Goal: Check status: Check status

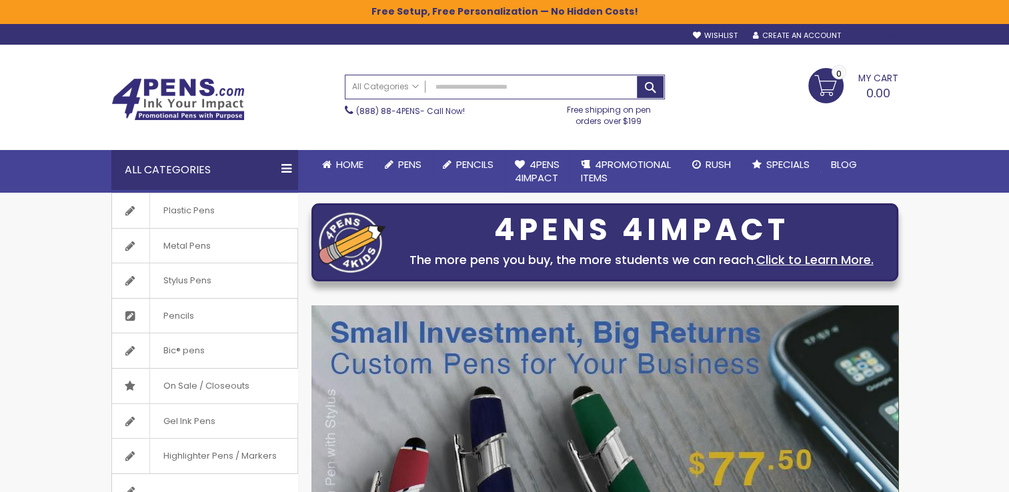
type input "**********"
click at [885, 36] on div "Sign In" at bounding box center [876, 36] width 44 height 10
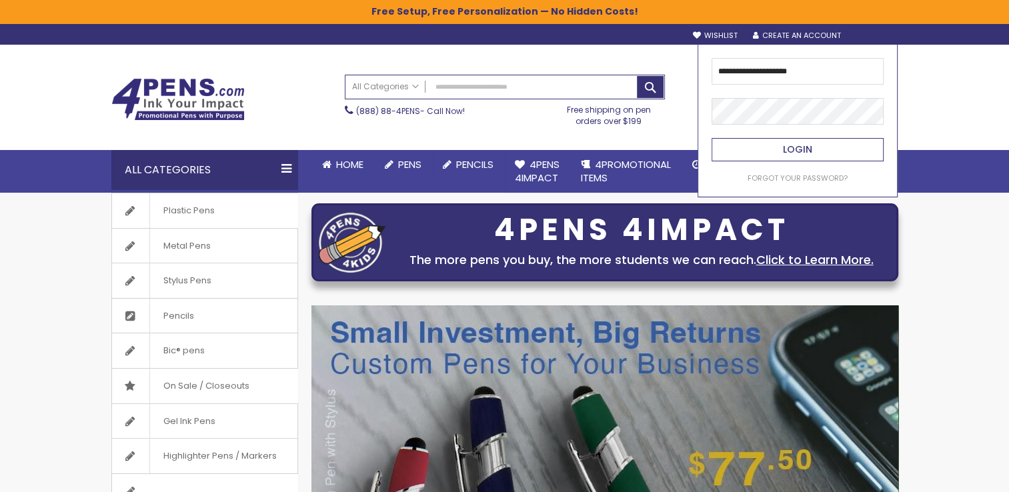
click at [801, 153] on span "Login" at bounding box center [797, 149] width 29 height 13
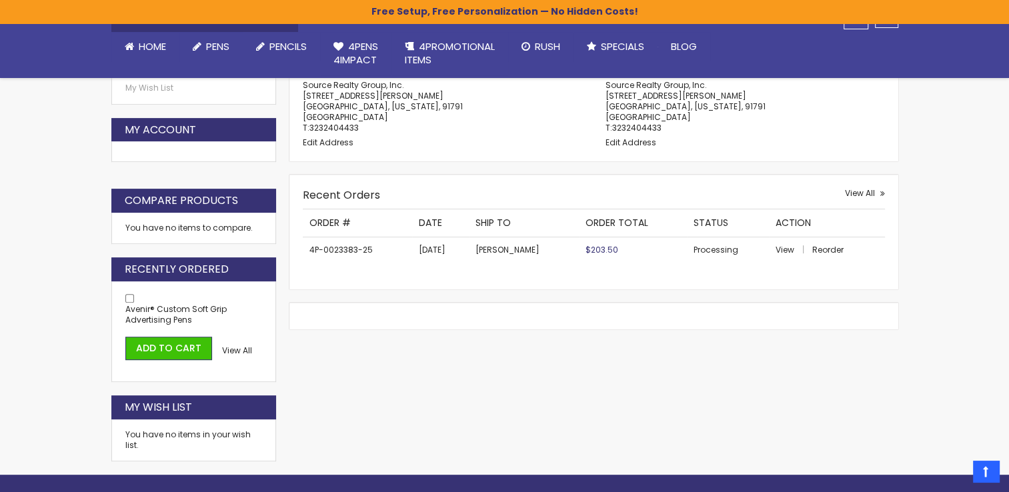
scroll to position [467, 0]
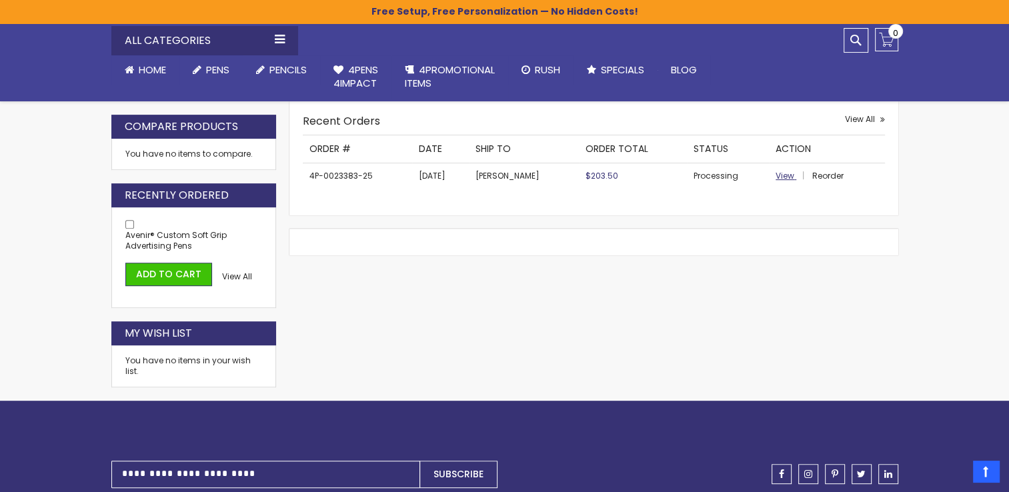
click at [781, 175] on span "View" at bounding box center [785, 175] width 19 height 11
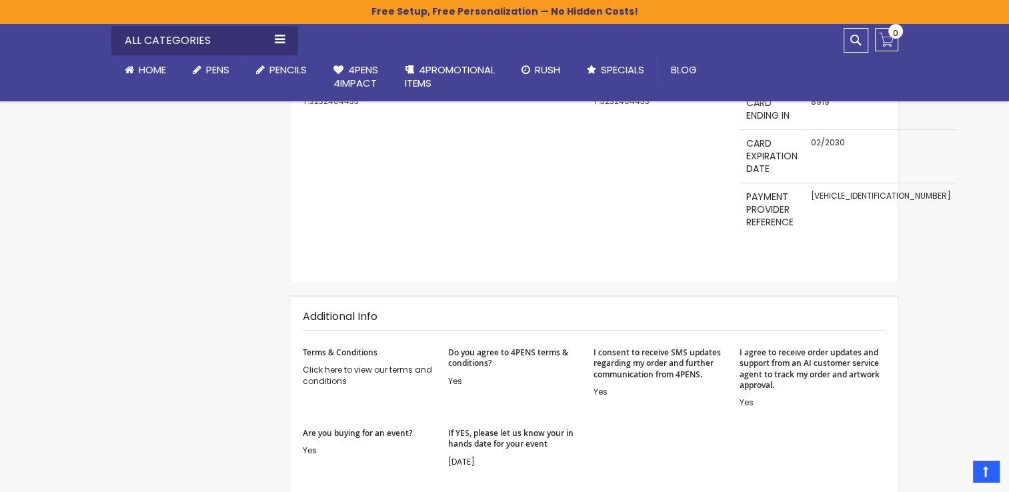
scroll to position [801, 0]
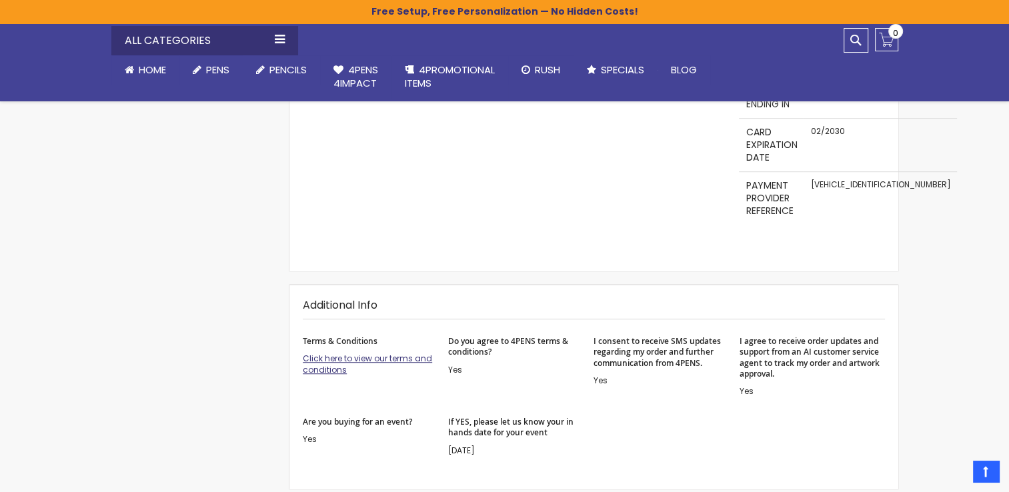
click at [363, 358] on link "Click here to view our terms and conditions" at bounding box center [367, 364] width 129 height 22
